Goal: Task Accomplishment & Management: Manage account settings

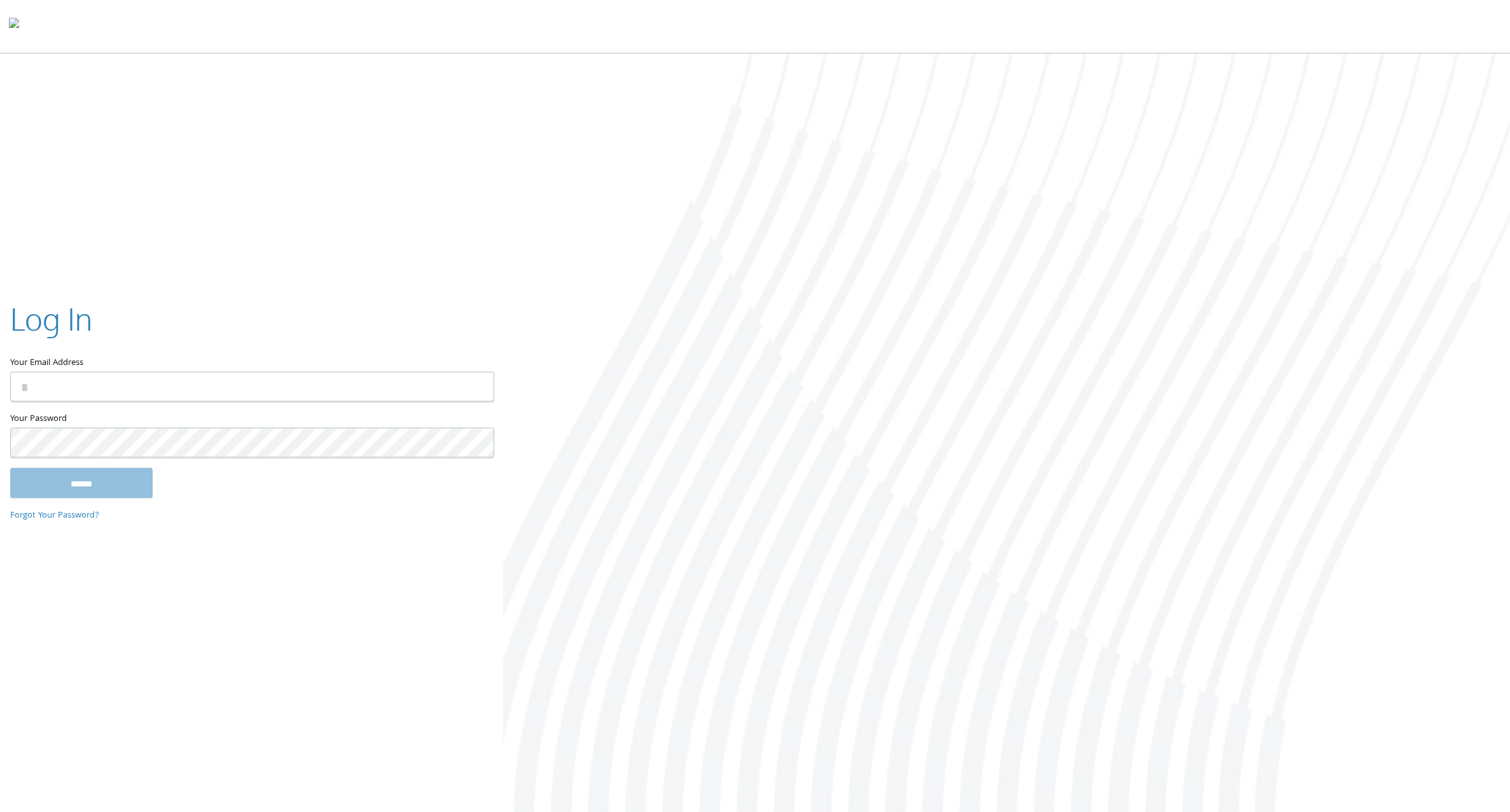
type input "**********"
click at [51, 486] on input "******" at bounding box center [82, 482] width 143 height 31
type input "**********"
click at [104, 482] on input "******" at bounding box center [82, 482] width 143 height 31
